Goal: Use online tool/utility: Utilize a website feature to perform a specific function

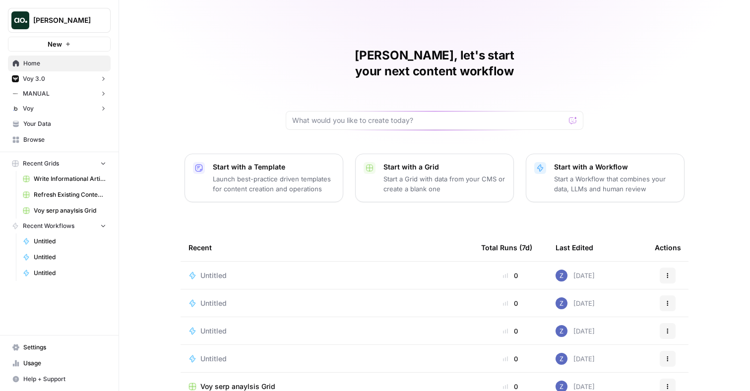
click at [75, 25] on span "Zoe Jessup" at bounding box center [63, 20] width 60 height 10
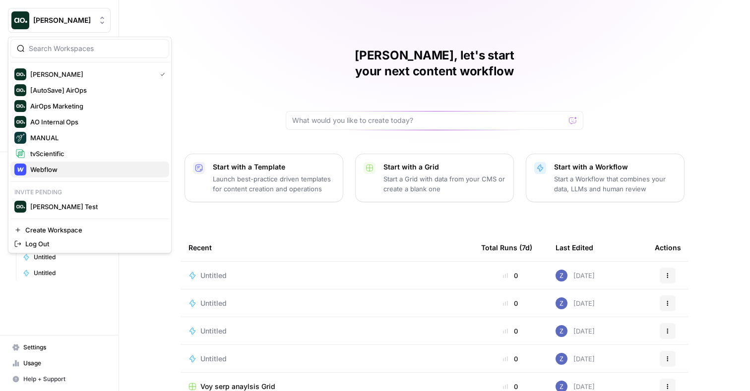
click at [44, 169] on span "Webflow" at bounding box center [95, 170] width 131 height 10
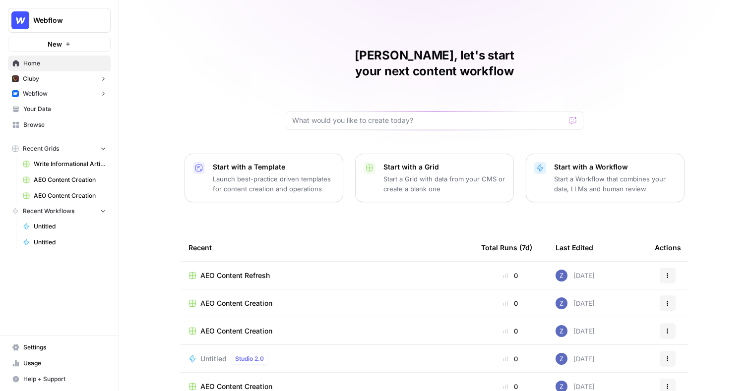
click at [78, 95] on button "Webflow" at bounding box center [59, 93] width 103 height 15
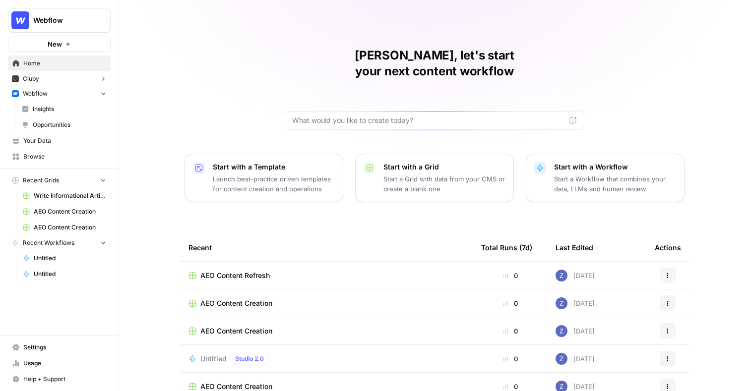
click at [66, 197] on span "Write Informational Article" at bounding box center [70, 195] width 72 height 9
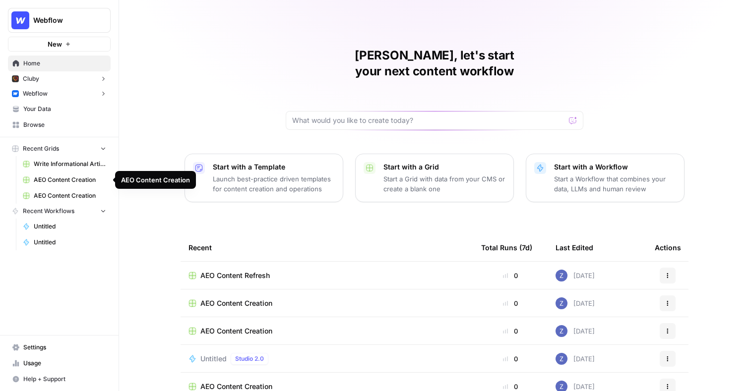
click at [78, 180] on span "AEO Content Creation" at bounding box center [70, 180] width 72 height 9
click at [49, 96] on button "Webflow" at bounding box center [59, 93] width 103 height 15
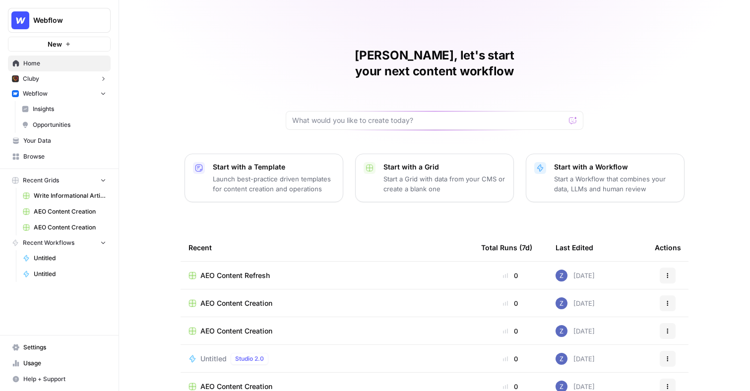
click at [49, 109] on span "Insights" at bounding box center [69, 109] width 73 height 9
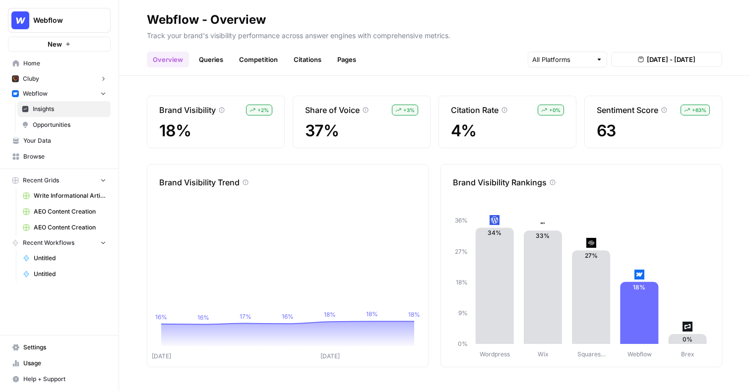
click at [207, 57] on link "Queries" at bounding box center [211, 60] width 36 height 16
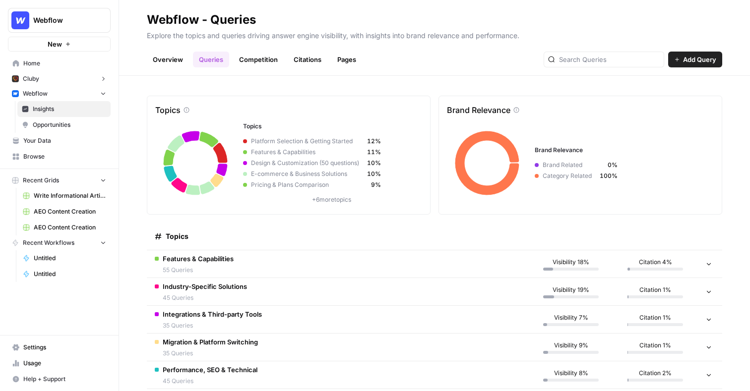
click at [312, 59] on link "Citations" at bounding box center [308, 60] width 40 height 16
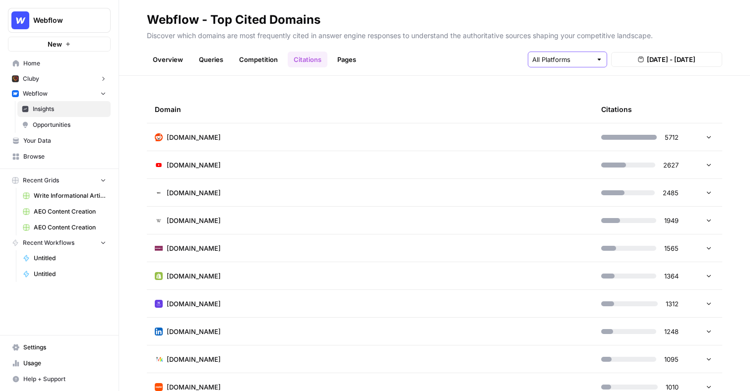
click at [561, 55] on input "text" at bounding box center [561, 60] width 59 height 10
click at [494, 67] on header "Webflow - Top Cited Domains Discover which domains are most frequently cited in…" at bounding box center [434, 38] width 631 height 76
click at [352, 58] on link "Pages" at bounding box center [346, 60] width 31 height 16
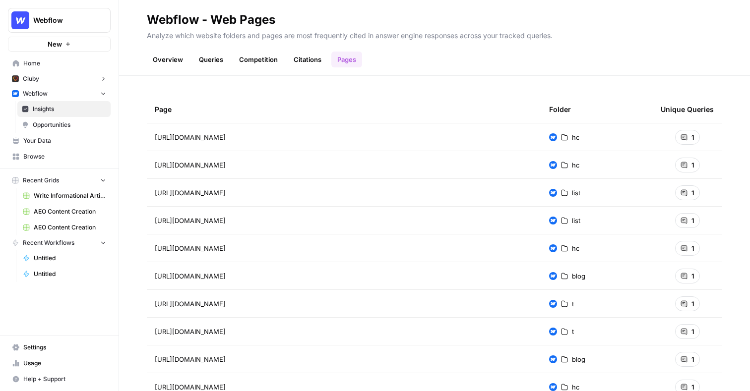
click at [83, 120] on span "Opportunities" at bounding box center [69, 124] width 73 height 9
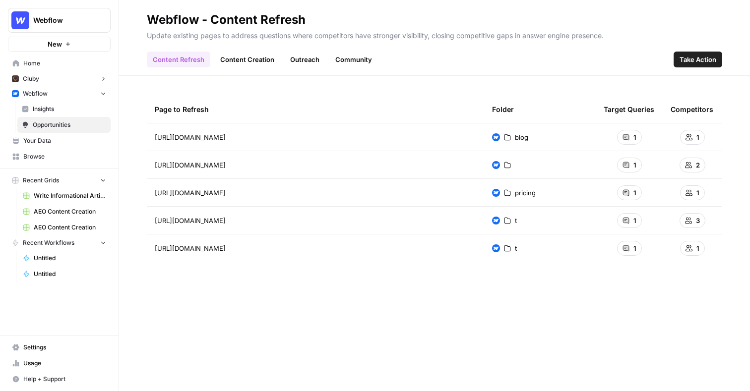
click at [252, 59] on link "Content Creation" at bounding box center [247, 60] width 66 height 16
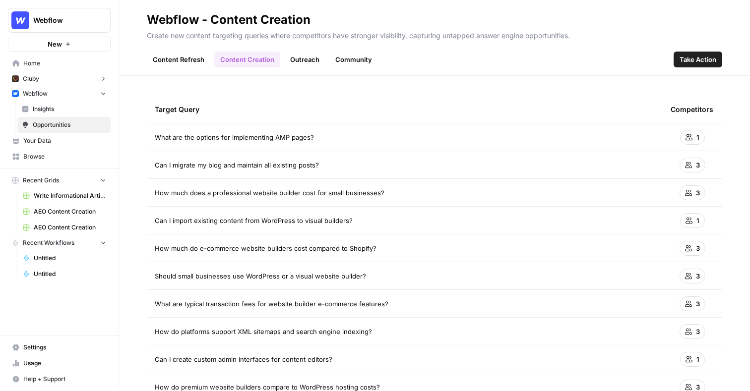
click at [690, 251] on icon at bounding box center [688, 248] width 7 height 7
click at [310, 60] on link "Outreach" at bounding box center [304, 60] width 41 height 16
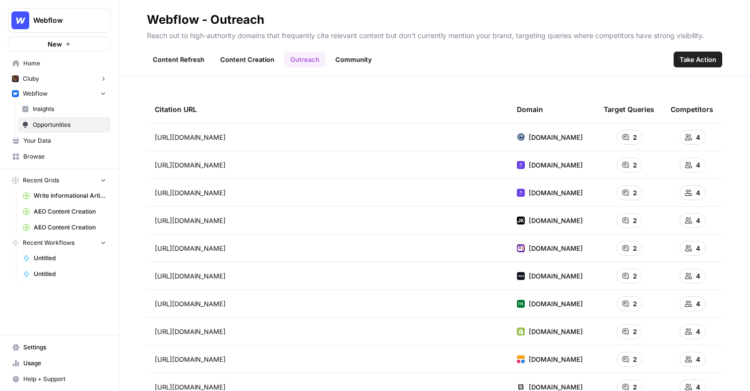
click at [350, 51] on div "Content Refresh Content Creation Outreach Community Take Action" at bounding box center [434, 56] width 575 height 24
click at [349, 58] on link "Community" at bounding box center [353, 60] width 49 height 16
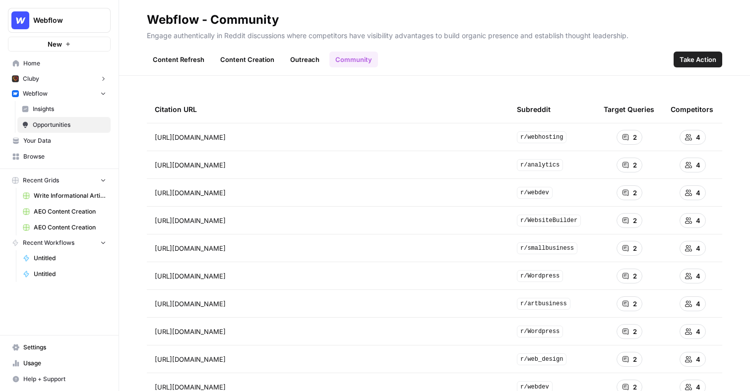
click at [258, 63] on link "Content Creation" at bounding box center [247, 60] width 66 height 16
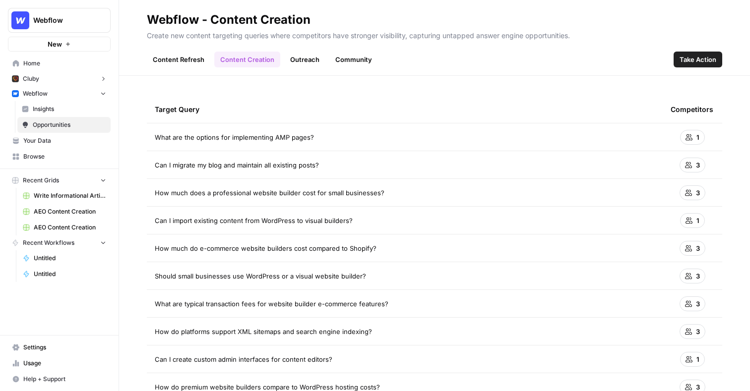
click at [704, 60] on span "Take Action" at bounding box center [697, 60] width 37 height 10
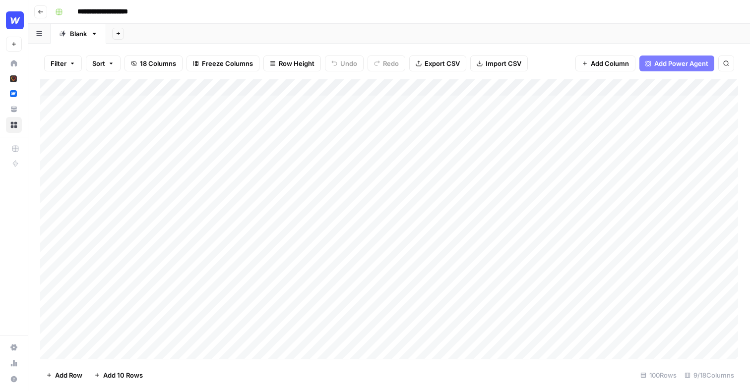
click at [384, 105] on div "Add Column" at bounding box center [389, 219] width 698 height 280
click at [586, 87] on div "Add Column" at bounding box center [389, 219] width 698 height 280
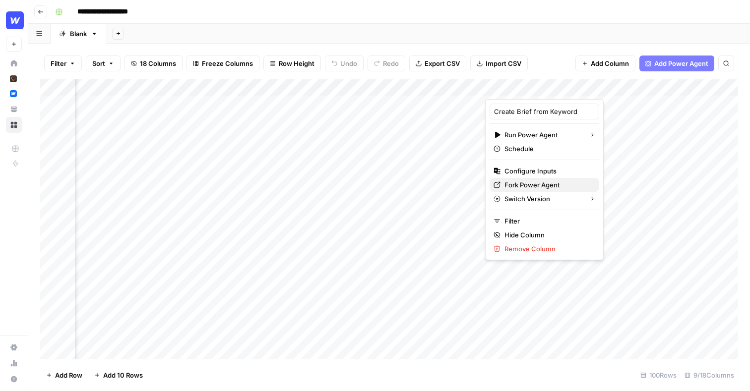
click at [532, 182] on span "Fork Power Agent" at bounding box center [547, 185] width 87 height 10
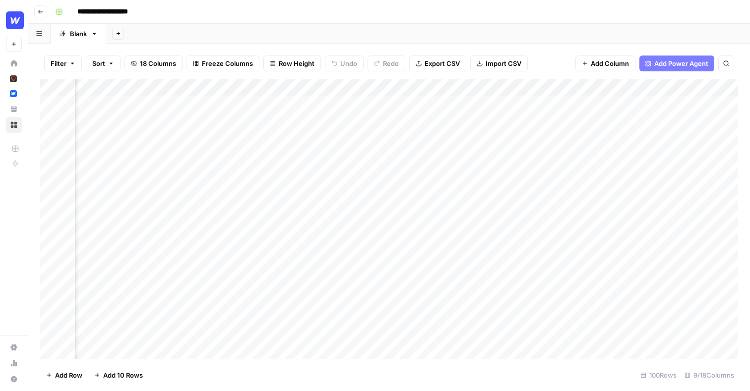
click at [544, 102] on div "Add Column" at bounding box center [389, 219] width 698 height 280
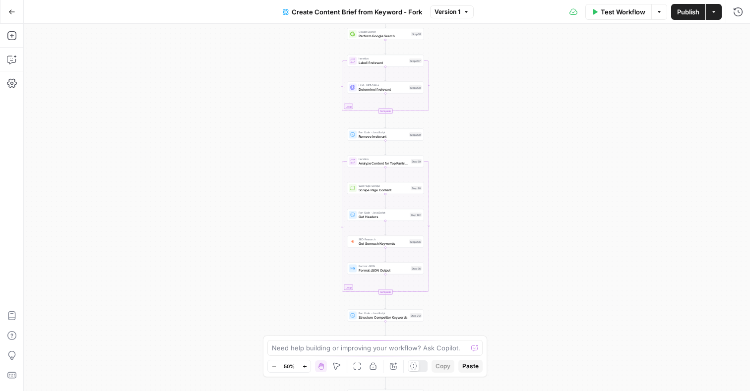
drag, startPoint x: 506, startPoint y: 75, endPoint x: 505, endPoint y: 176, distance: 100.7
click at [505, 176] on div "Workflow Set Inputs Inputs Google Search Perform Google Search Step 51 Loop Ite…" at bounding box center [387, 207] width 726 height 367
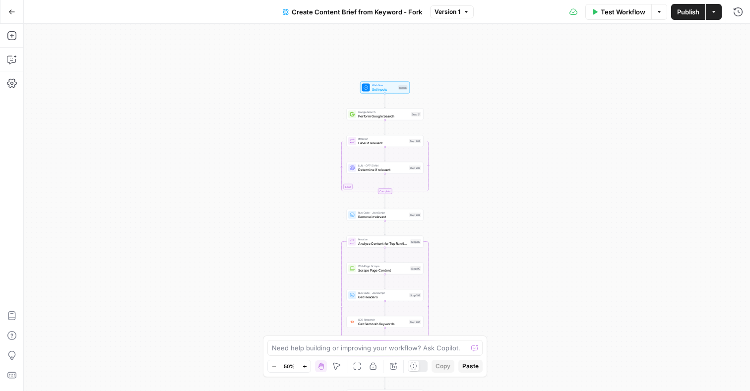
drag, startPoint x: 498, startPoint y: 133, endPoint x: 498, endPoint y: 208, distance: 74.9
click at [498, 208] on div "Workflow Set Inputs Inputs Google Search Perform Google Search Step 51 Loop Ite…" at bounding box center [387, 207] width 726 height 367
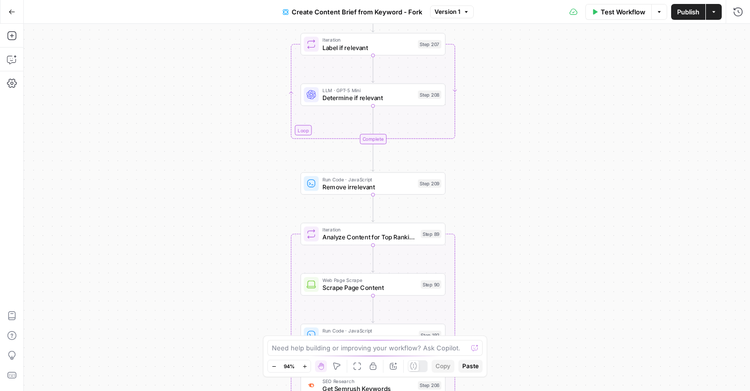
drag, startPoint x: 484, startPoint y: 236, endPoint x: 483, endPoint y: 135, distance: 101.1
click at [483, 135] on div "Workflow Set Inputs Inputs Google Search Perform Google Search Step 51 Loop Ite…" at bounding box center [387, 207] width 726 height 367
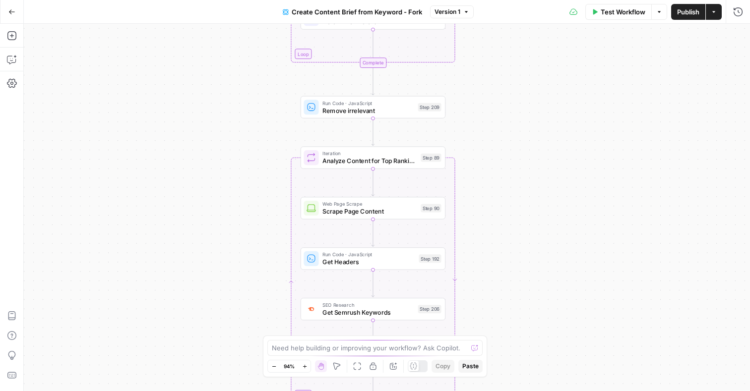
drag, startPoint x: 483, startPoint y: 135, endPoint x: 482, endPoint y: 58, distance: 77.3
click at [482, 58] on div "Workflow Set Inputs Inputs Google Search Perform Google Search Step 51 Loop Ite…" at bounding box center [387, 207] width 726 height 367
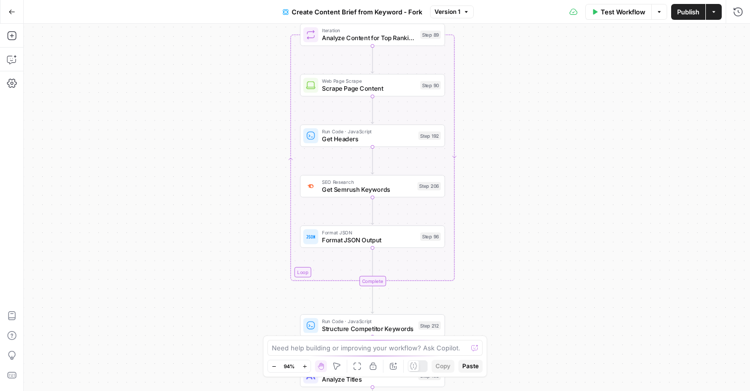
drag, startPoint x: 482, startPoint y: 97, endPoint x: 482, endPoint y: -12, distance: 109.1
click at [482, 0] on html "Webflow New Home Cluby Insights Opportunities Webflow Insights Opportunities Yo…" at bounding box center [375, 195] width 750 height 391
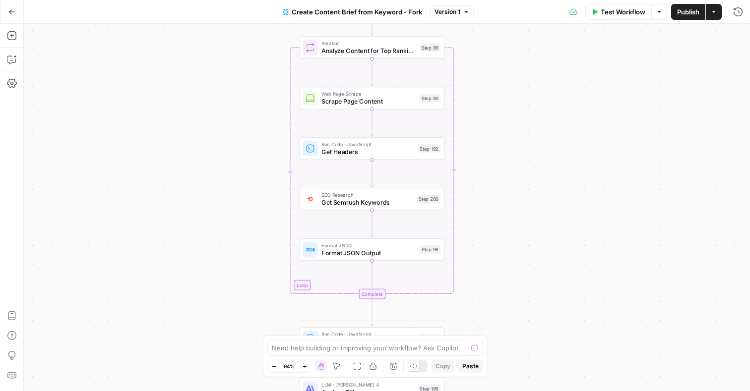
drag, startPoint x: 512, startPoint y: 89, endPoint x: 507, endPoint y: 152, distance: 63.7
click at [507, 153] on div "Workflow Set Inputs Inputs Google Search Perform Google Search Step 51 Loop Ite…" at bounding box center [387, 207] width 726 height 367
